Goal: Task Accomplishment & Management: Complete application form

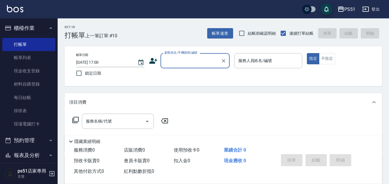
click at [180, 65] on input "顧客姓名/手機號碼/編號" at bounding box center [190, 61] width 55 height 10
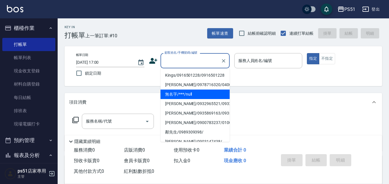
click at [185, 93] on li "無名字/***/null" at bounding box center [194, 94] width 69 height 9
type input "無名字/***/null"
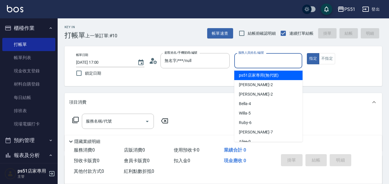
drag, startPoint x: 274, startPoint y: 56, endPoint x: 271, endPoint y: 65, distance: 9.5
click at [273, 56] on input "服務人員姓名/編號" at bounding box center [268, 61] width 63 height 10
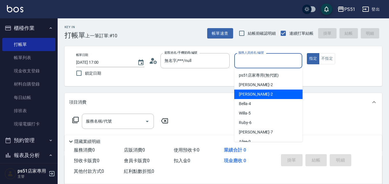
click at [263, 93] on div "[PERSON_NAME] -2" at bounding box center [268, 94] width 68 height 9
type input "[PERSON_NAME]-2"
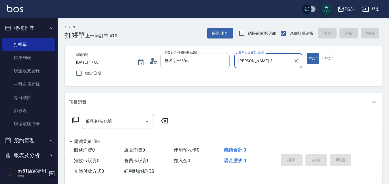
click at [112, 125] on input "服務名稱/代號" at bounding box center [113, 122] width 58 height 10
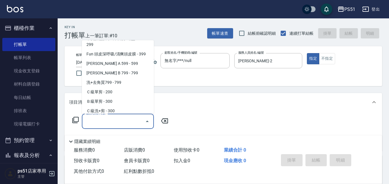
scroll to position [134, 0]
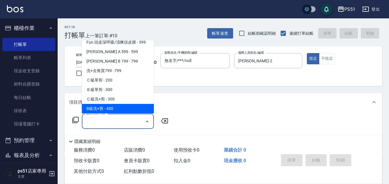
click at [113, 109] on span "B級洗+剪 - 400" at bounding box center [118, 108] width 72 height 9
type input "B級洗+剪(204)"
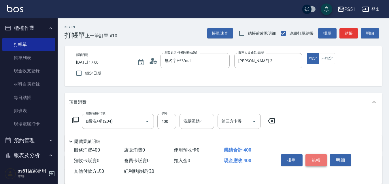
click at [311, 156] on button "結帳" at bounding box center [316, 161] width 22 height 12
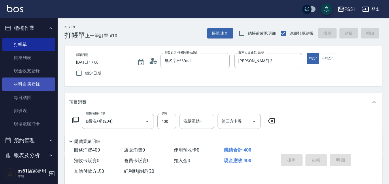
type input "[DATE] 17:40"
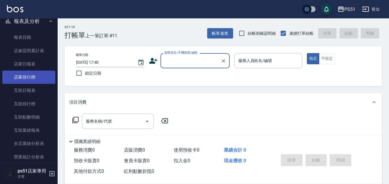
scroll to position [201, 0]
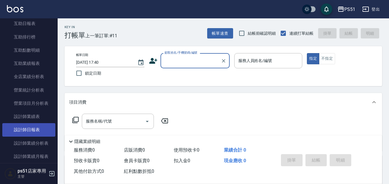
click at [39, 125] on link "設計師日報表" at bounding box center [28, 129] width 53 height 13
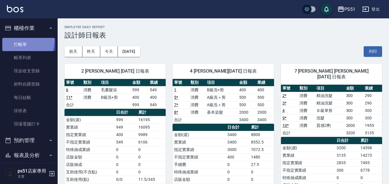
click at [24, 41] on link "打帳單" at bounding box center [28, 44] width 53 height 13
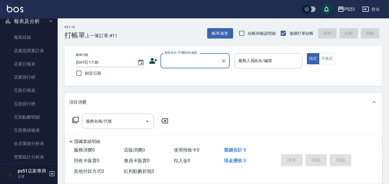
scroll to position [201, 0]
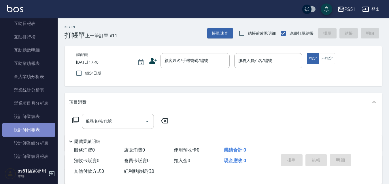
click at [44, 126] on link "設計師日報表" at bounding box center [28, 129] width 53 height 13
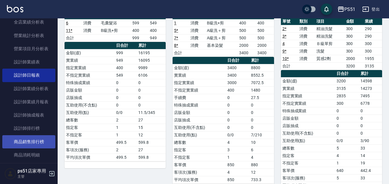
scroll to position [269, 0]
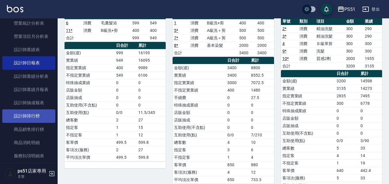
click at [41, 115] on link "設計師排行榜" at bounding box center [28, 116] width 53 height 13
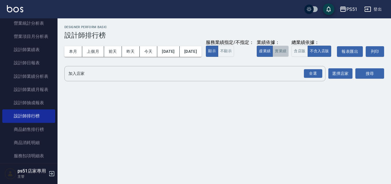
click at [273, 57] on button "實業績" at bounding box center [281, 51] width 16 height 11
click at [314, 78] on div "全選" at bounding box center [313, 73] width 18 height 9
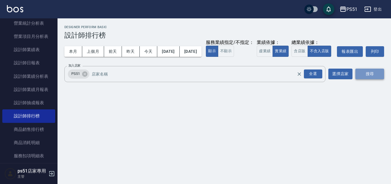
click at [368, 79] on button "搜尋" at bounding box center [370, 74] width 29 height 11
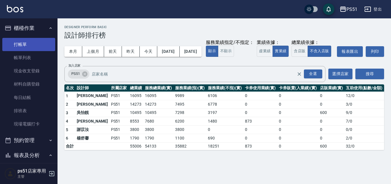
click at [23, 47] on link "打帳單" at bounding box center [28, 44] width 53 height 13
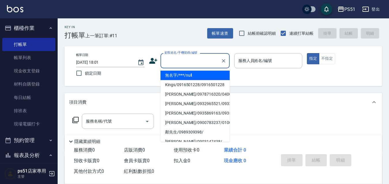
click at [190, 58] on input "顧客姓名/手機號碼/編號" at bounding box center [190, 61] width 55 height 10
click at [191, 74] on li "無名字/***/null" at bounding box center [194, 75] width 69 height 9
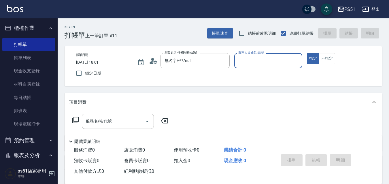
type input "無名字/***/null"
click at [250, 64] on input "服務人員姓名/編號" at bounding box center [268, 61] width 63 height 10
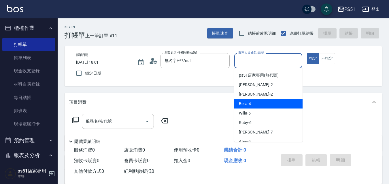
click at [242, 102] on span "Bella -4" at bounding box center [245, 104] width 12 height 6
type input "Bella-4"
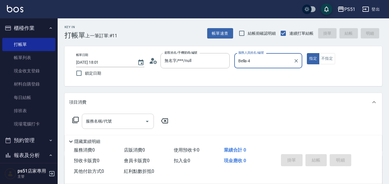
click at [117, 114] on div "服務名稱/代號" at bounding box center [118, 121] width 72 height 15
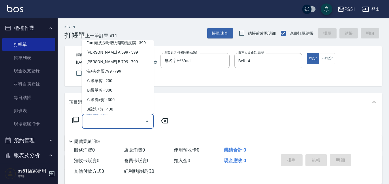
scroll to position [134, 0]
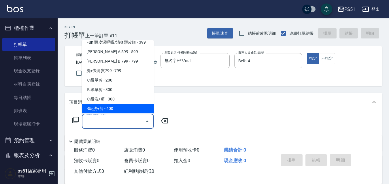
click at [115, 109] on span "B級洗+剪 - 400" at bounding box center [118, 108] width 72 height 9
type input "B級洗+剪(204)"
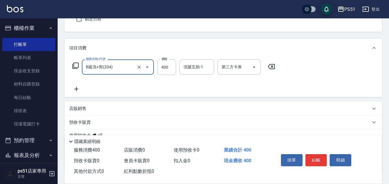
scroll to position [67, 0]
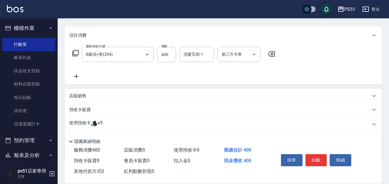
click at [77, 78] on icon at bounding box center [76, 76] width 14 height 7
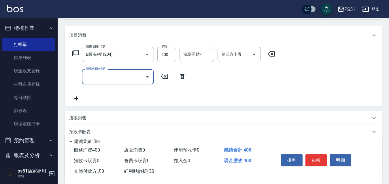
click at [101, 82] on input "服務名稱/代號" at bounding box center [113, 77] width 58 height 10
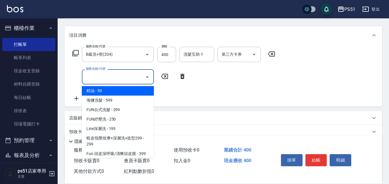
click at [113, 93] on span "精油 - 50" at bounding box center [118, 90] width 72 height 9
type input "精油(108)"
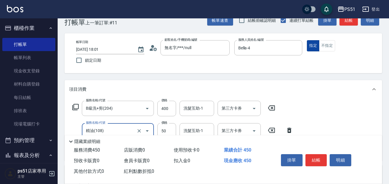
scroll to position [0, 0]
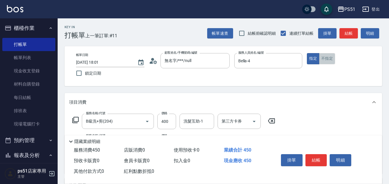
click at [332, 60] on button "不指定" at bounding box center [327, 58] width 16 height 11
click at [349, 33] on button "結帳" at bounding box center [348, 33] width 18 height 11
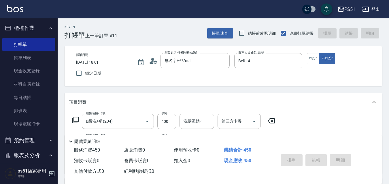
type input "[DATE] 18:05"
